Goal: Task Accomplishment & Management: Manage account settings

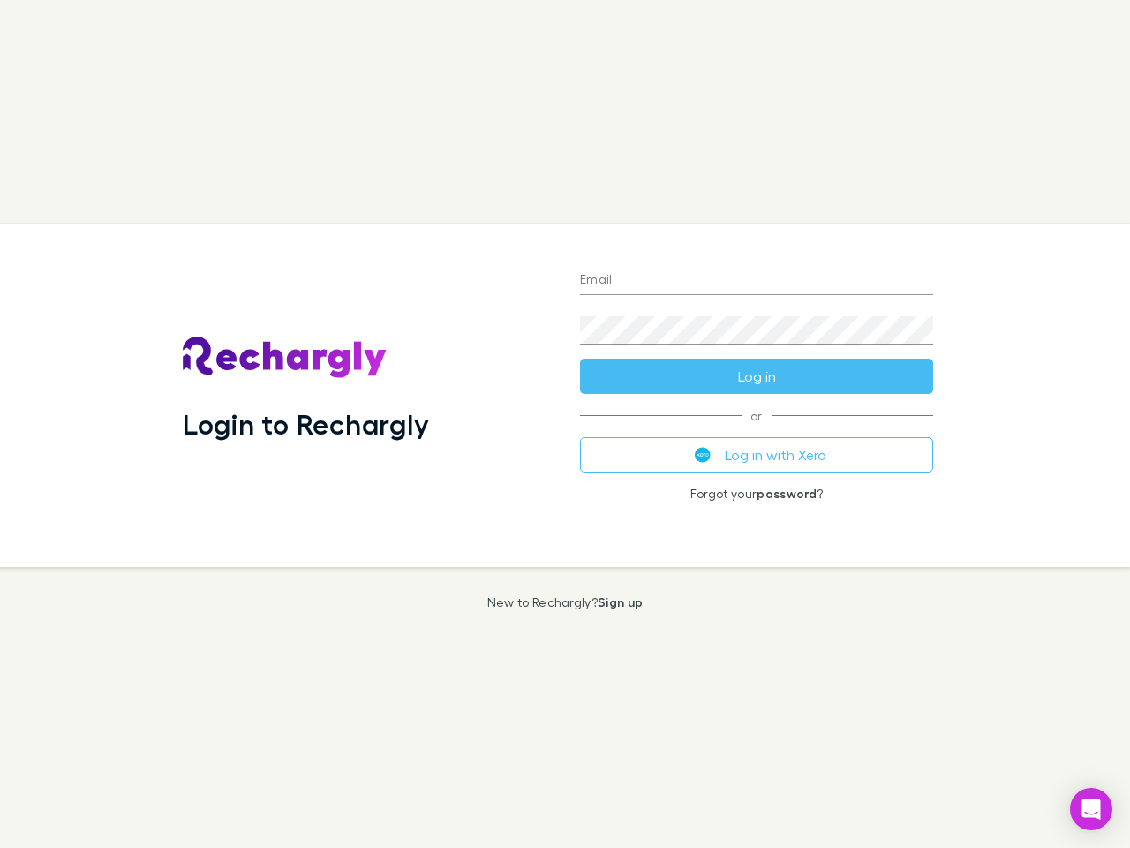
click at [565, 424] on div "Login to Rechargly" at bounding box center [367, 395] width 397 height 343
click at [757, 281] on input "Email" at bounding box center [756, 281] width 353 height 28
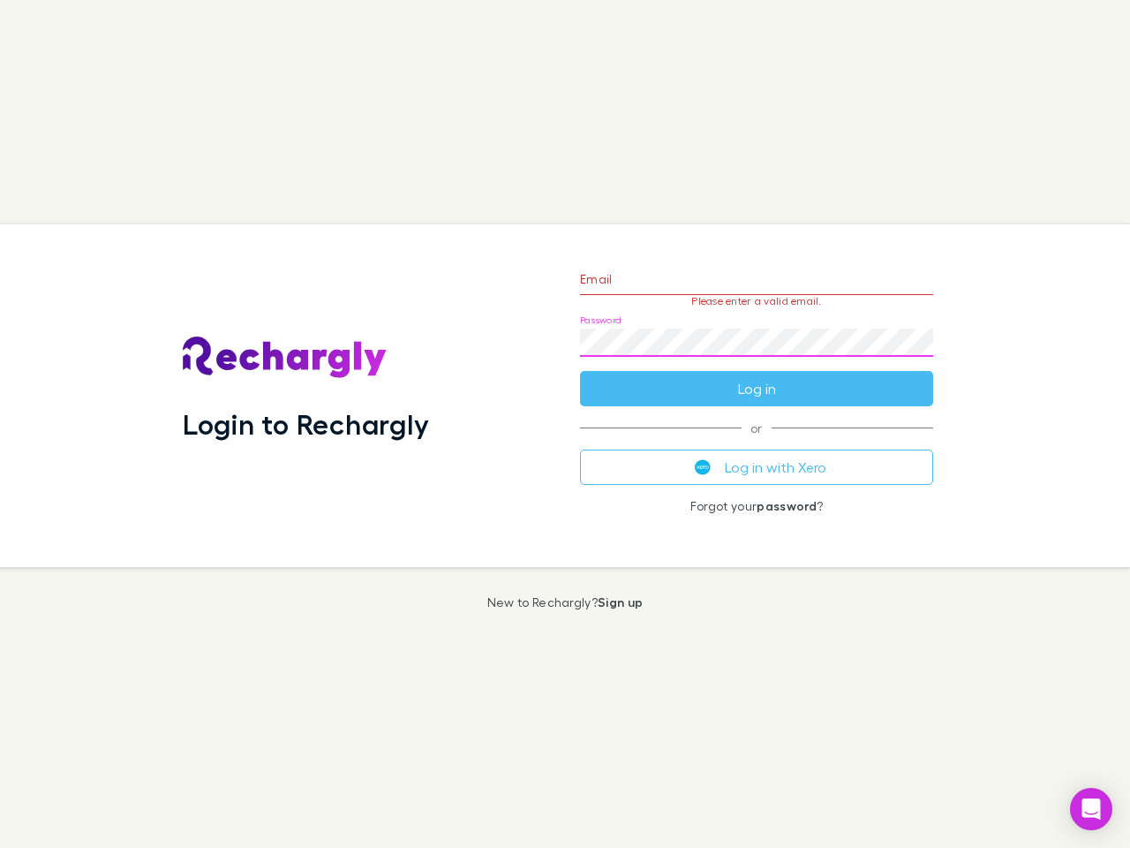
click at [757, 376] on form "Email Please enter a valid email. Password Log in" at bounding box center [756, 330] width 353 height 154
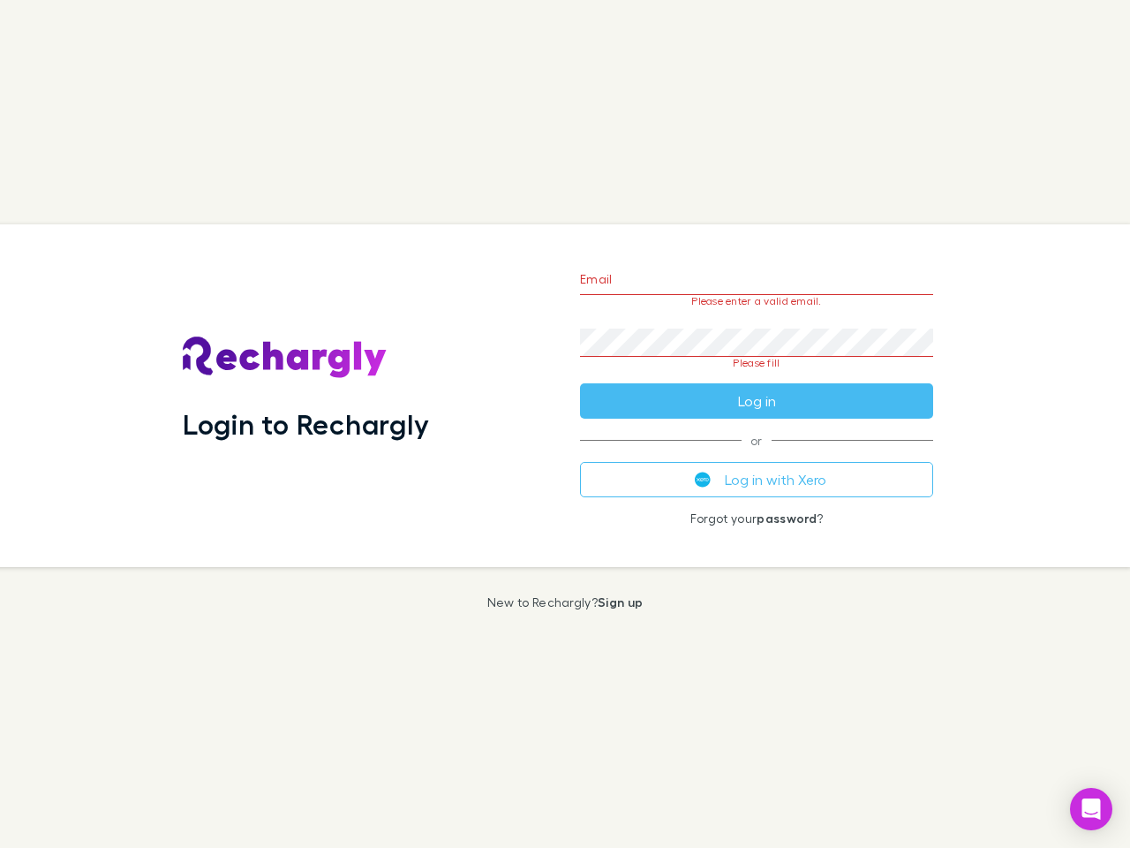
click at [757, 455] on div "Email Please enter a valid email. Password Please fill Log in or Log in with Xe…" at bounding box center [756, 395] width 381 height 343
click at [1091, 809] on icon "Open Intercom Messenger" at bounding box center [1092, 808] width 19 height 21
